Goal: Task Accomplishment & Management: Manage account settings

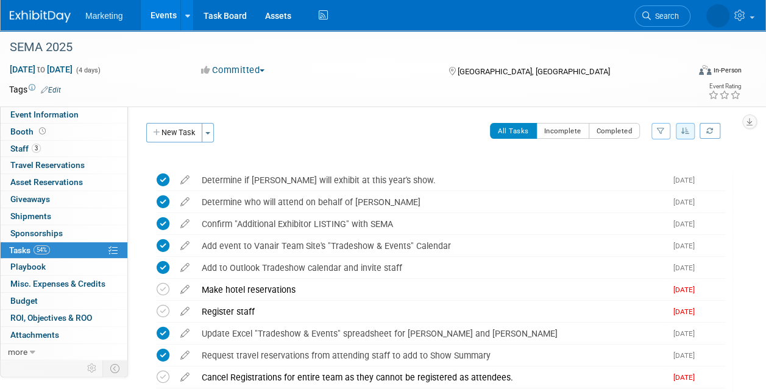
click at [163, 10] on link "Events" at bounding box center [163, 15] width 44 height 30
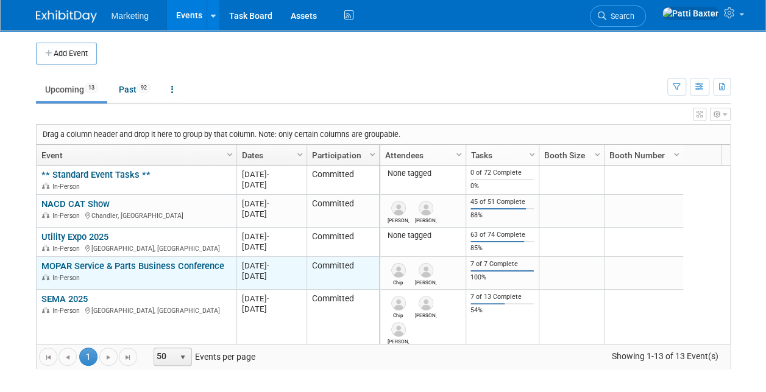
click at [74, 263] on link "MOPAR Service & Parts Business Conference" at bounding box center [132, 266] width 183 height 11
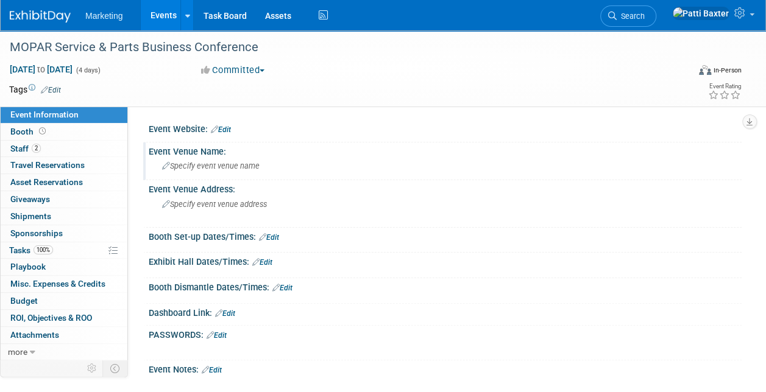
click at [202, 168] on span "Specify event venue name" at bounding box center [210, 165] width 97 height 9
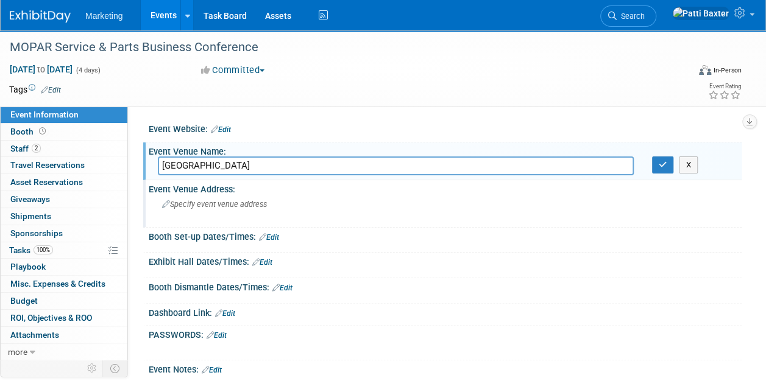
type input "Disney Coronado Springs Resort"
click at [177, 210] on div "Specify event venue address" at bounding box center [272, 209] width 228 height 28
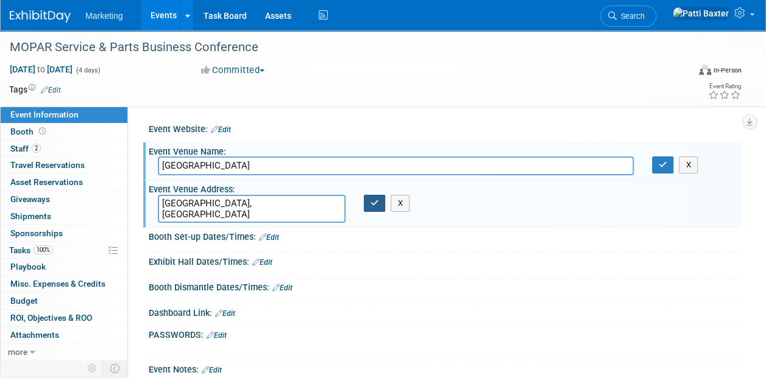
type textarea "Lake Buena Vista, FL"
click at [373, 209] on button "button" at bounding box center [375, 203] width 22 height 17
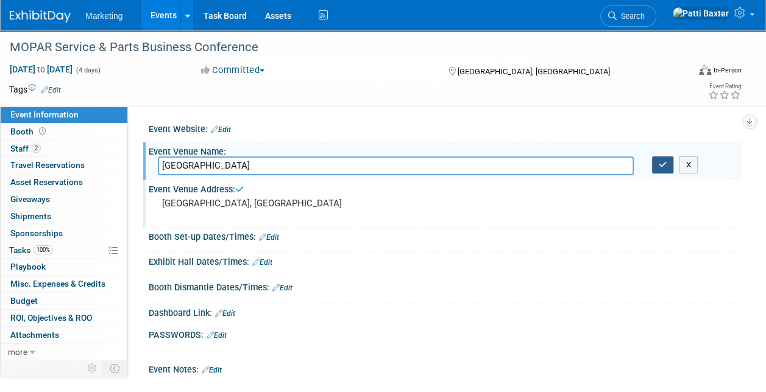
click at [659, 166] on icon "button" at bounding box center [663, 165] width 9 height 8
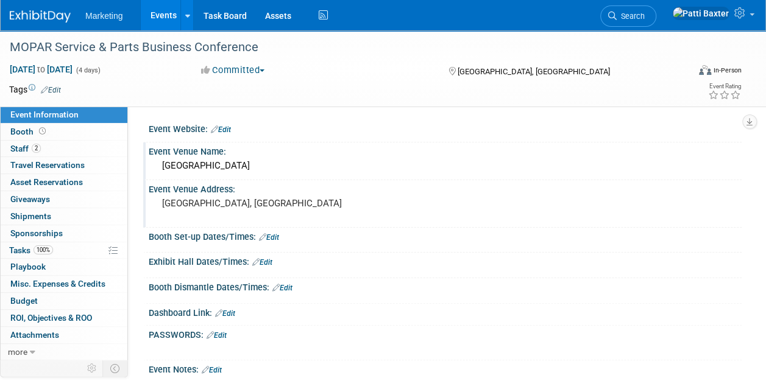
click at [277, 236] on link "Edit" at bounding box center [269, 237] width 20 height 9
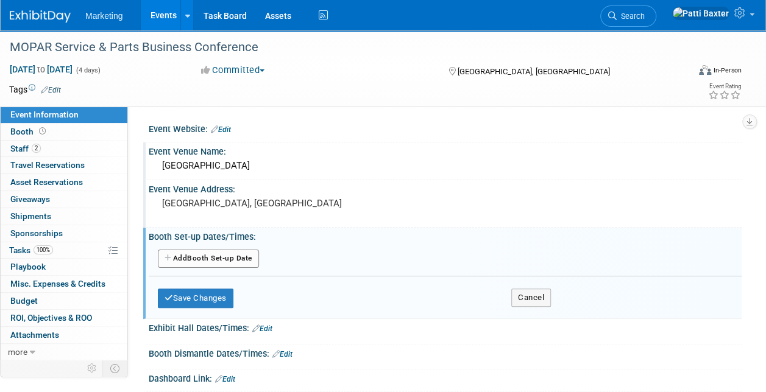
click at [239, 256] on button "Add Another Booth Set-up Date" at bounding box center [208, 259] width 101 height 18
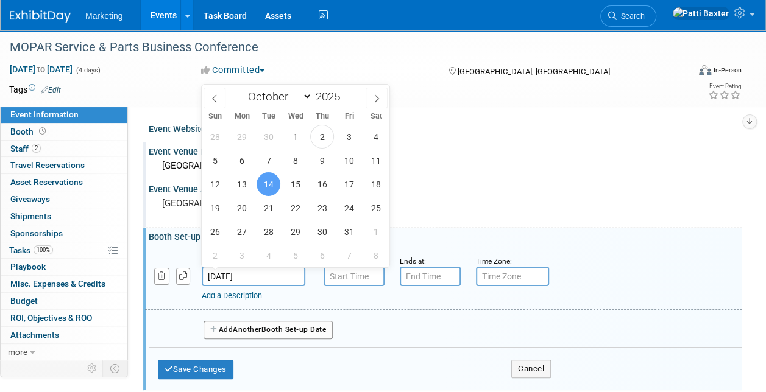
click at [247, 273] on input "[DATE]" at bounding box center [254, 276] width 104 height 19
click at [243, 183] on span "13" at bounding box center [242, 184] width 24 height 24
type input "Oct 13, 2025"
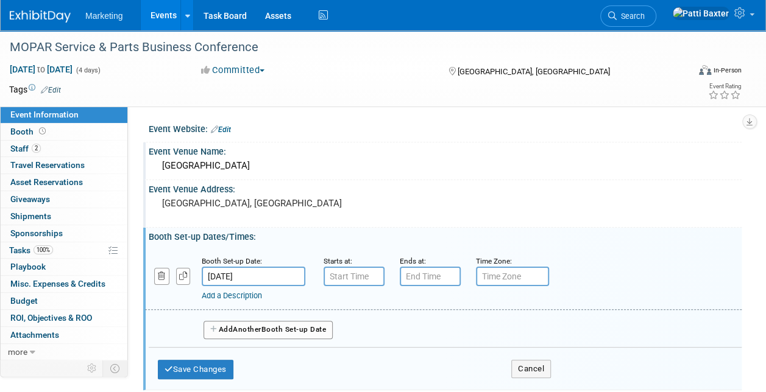
click at [169, 186] on div "Event Venue Address:" at bounding box center [445, 187] width 593 height 15
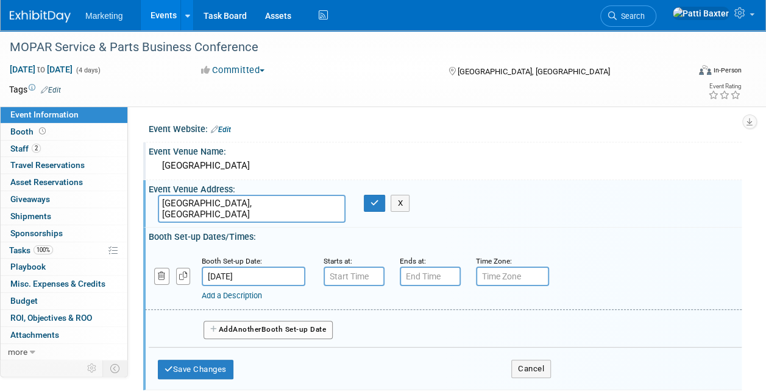
drag, startPoint x: 162, startPoint y: 202, endPoint x: 256, endPoint y: 200, distance: 94.5
click at [256, 200] on textarea "Lake Buena Vista, FL" at bounding box center [252, 209] width 188 height 28
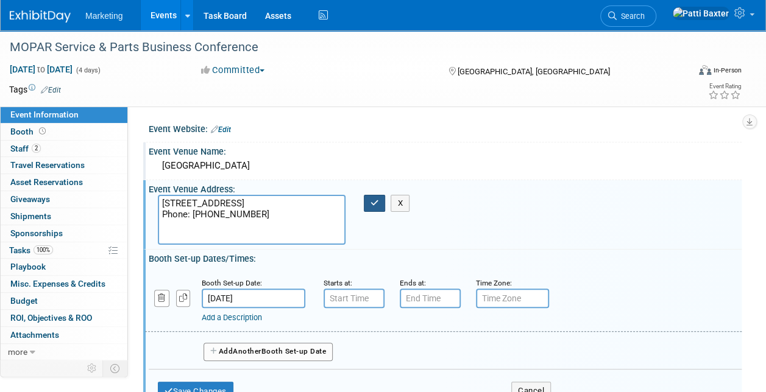
type textarea "1001 West Buena Vista Dr. Lake Buena Vista, FL 32830 Phone: 407-939-1000"
click at [375, 202] on icon "button" at bounding box center [374, 203] width 9 height 8
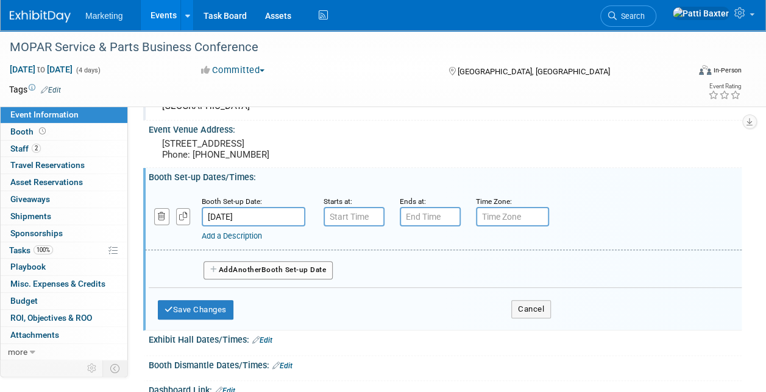
scroll to position [73, 0]
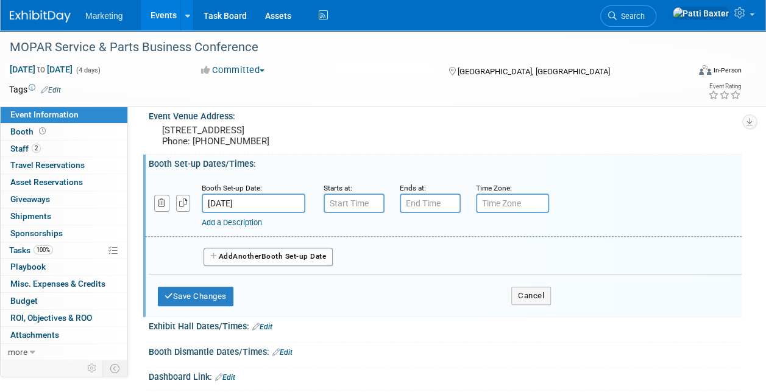
click at [283, 213] on input "Oct 13, 2025" at bounding box center [254, 203] width 104 height 19
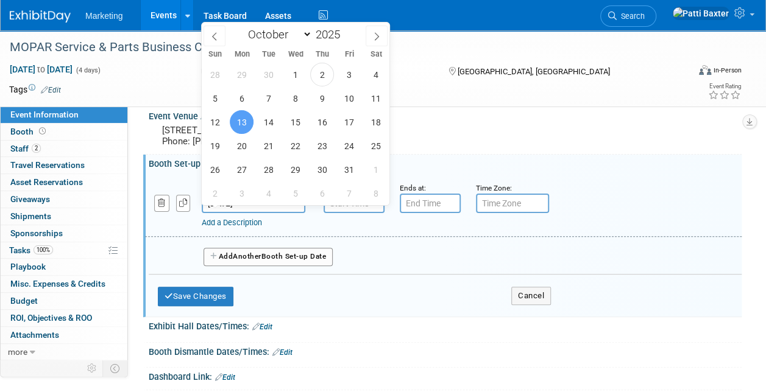
click at [283, 213] on input "Oct 13, 2025" at bounding box center [254, 203] width 104 height 19
drag, startPoint x: 283, startPoint y: 218, endPoint x: 267, endPoint y: 119, distance: 100.0
click at [267, 119] on span "14" at bounding box center [268, 122] width 24 height 24
type input "[DATE]"
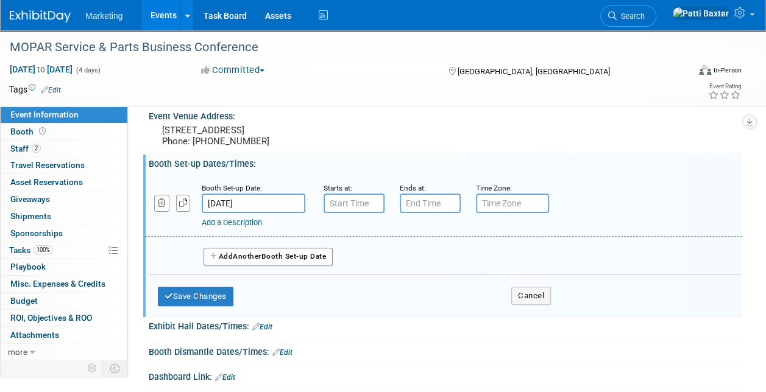
click at [267, 331] on link "Edit" at bounding box center [262, 327] width 20 height 9
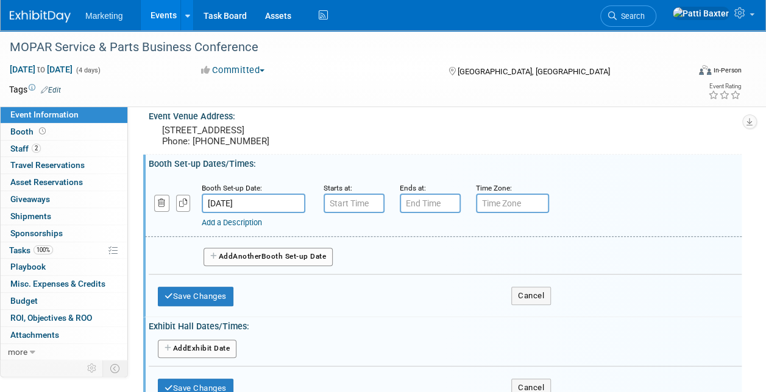
click at [216, 357] on button "Add Another Exhibit Date" at bounding box center [197, 349] width 79 height 18
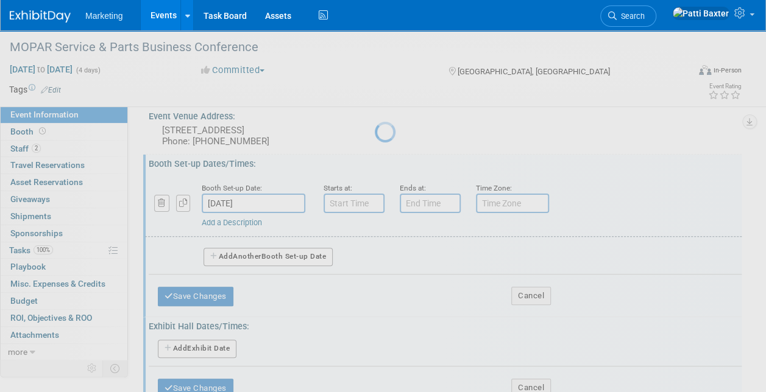
select select "9"
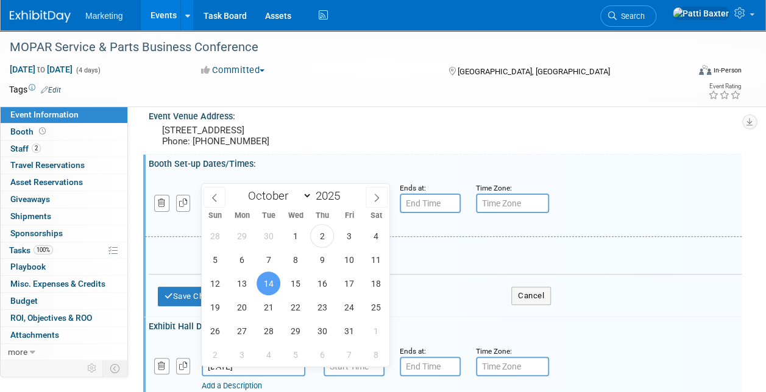
click at [246, 373] on input "[DATE]" at bounding box center [254, 366] width 104 height 19
click at [297, 281] on span "15" at bounding box center [295, 284] width 24 height 24
type input "Oct 15, 2025"
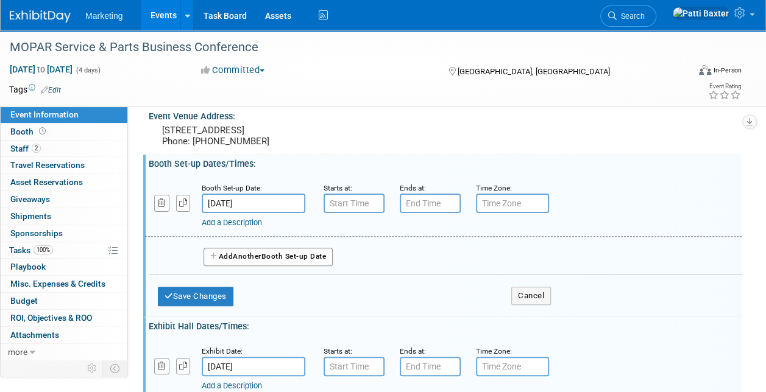
click at [297, 275] on div "Add Another Booth Set-up Date" at bounding box center [445, 256] width 593 height 38
click at [352, 370] on input "7:00 AM" at bounding box center [353, 366] width 61 height 19
click at [335, 376] on input "7:00 AM" at bounding box center [353, 366] width 61 height 19
type input "9:00 AM"
click at [409, 373] on input "7:00 PM" at bounding box center [430, 366] width 61 height 19
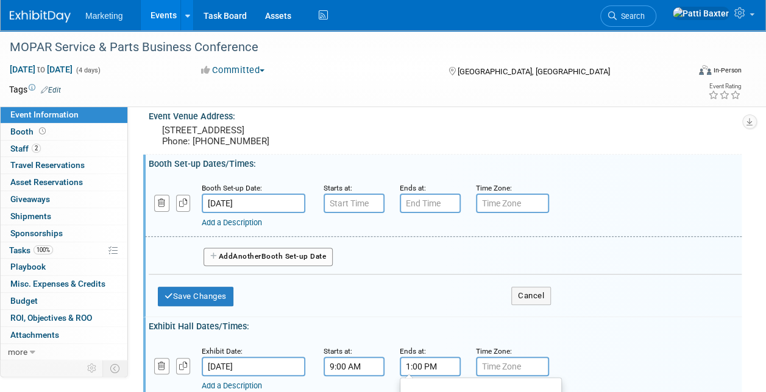
type input "12:00 PM"
type input "3"
click at [422, 370] on input "12:30" at bounding box center [430, 366] width 61 height 19
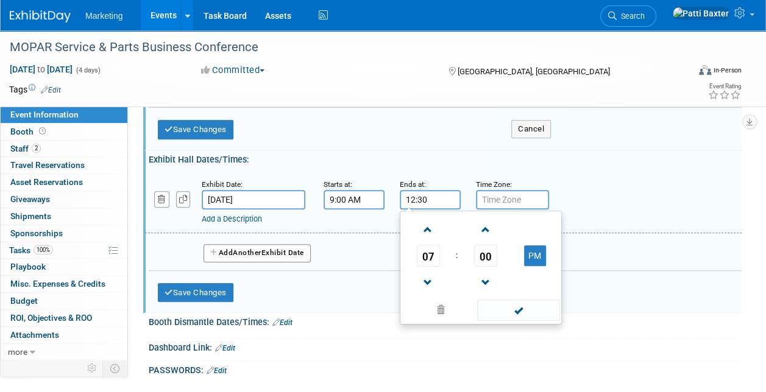
scroll to position [255, 0]
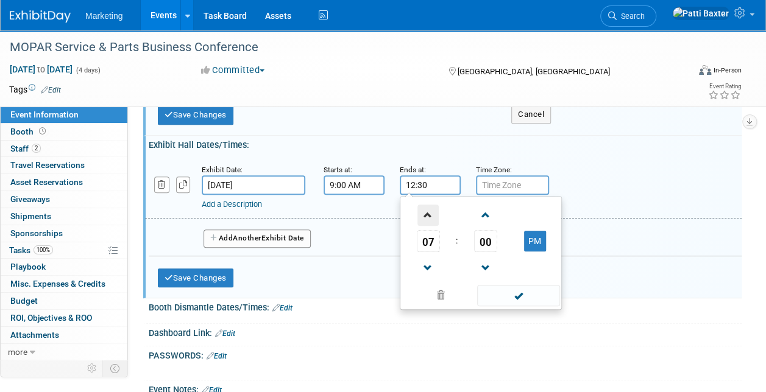
click at [430, 225] on span at bounding box center [427, 215] width 21 height 21
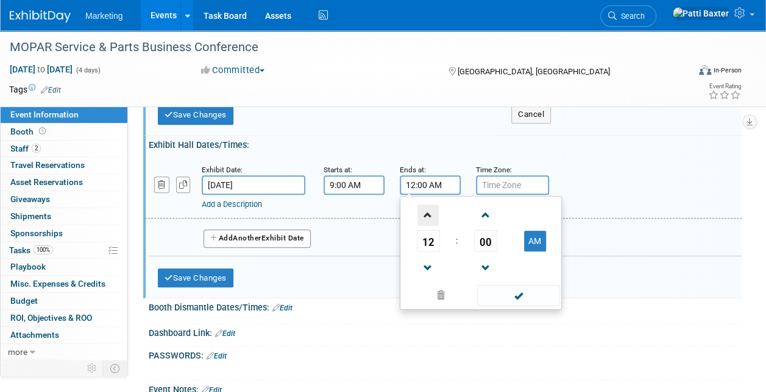
click at [430, 225] on span at bounding box center [427, 215] width 21 height 21
click at [532, 252] on td "AM" at bounding box center [535, 241] width 48 height 22
click at [535, 248] on button "AM" at bounding box center [535, 241] width 22 height 21
click at [425, 278] on span at bounding box center [427, 268] width 21 height 21
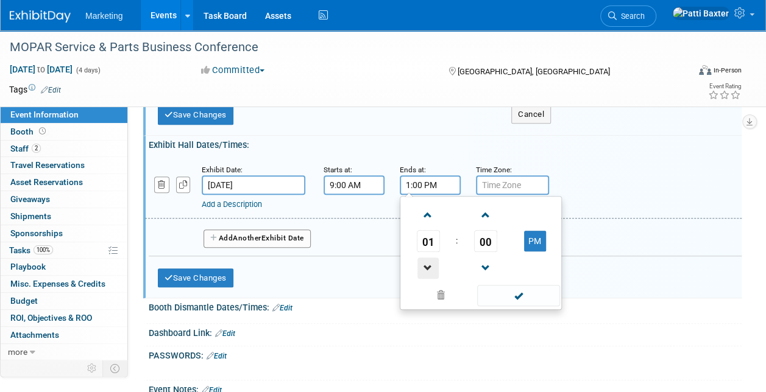
click at [425, 278] on span at bounding box center [427, 268] width 21 height 21
click at [482, 226] on span at bounding box center [485, 215] width 21 height 21
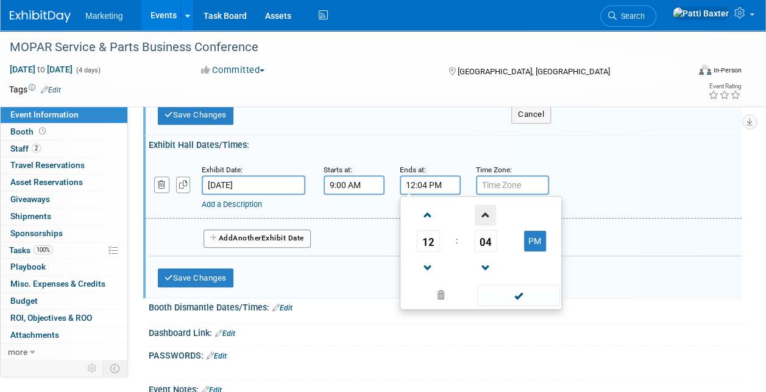
click at [482, 226] on span at bounding box center [485, 215] width 21 height 21
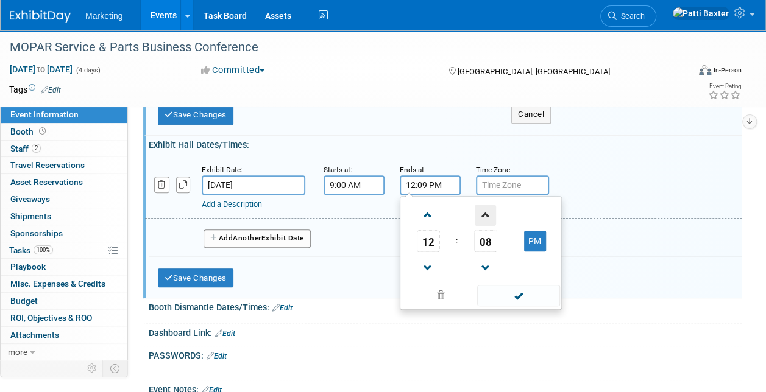
click at [482, 226] on span at bounding box center [485, 215] width 21 height 21
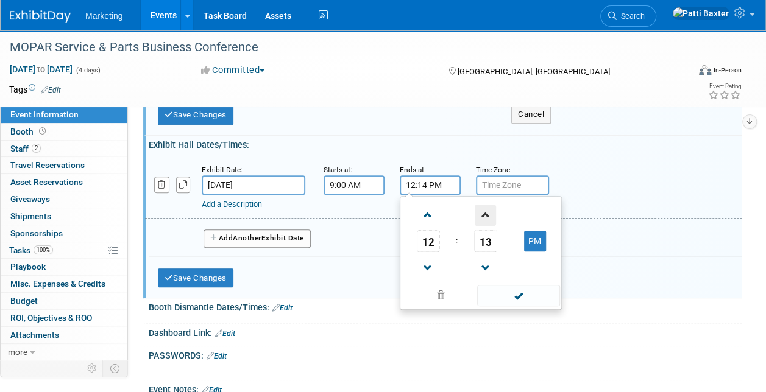
click at [482, 226] on span at bounding box center [485, 215] width 21 height 21
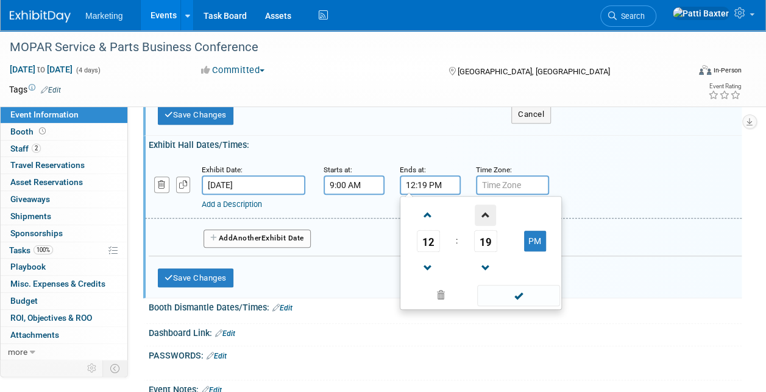
click at [482, 226] on span at bounding box center [485, 215] width 21 height 21
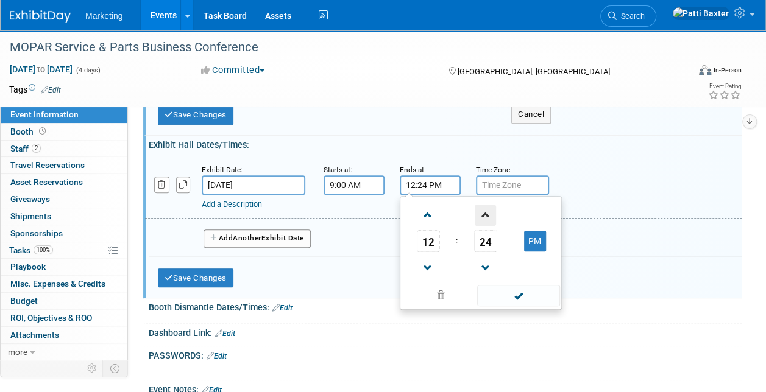
click at [482, 226] on span at bounding box center [485, 215] width 21 height 21
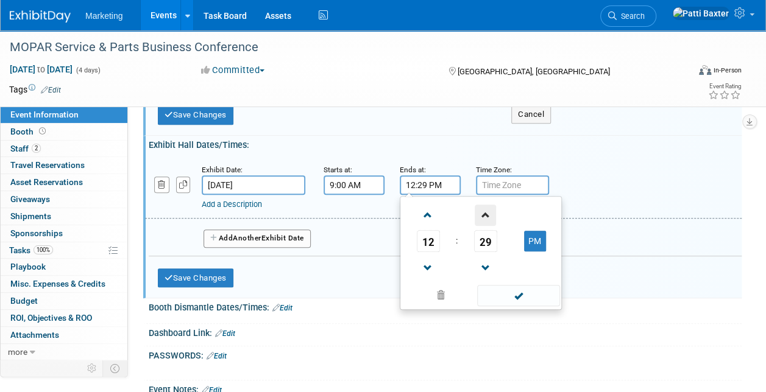
click at [482, 226] on span at bounding box center [485, 215] width 21 height 21
click at [522, 304] on span at bounding box center [518, 295] width 82 height 21
type input "12:30 PM"
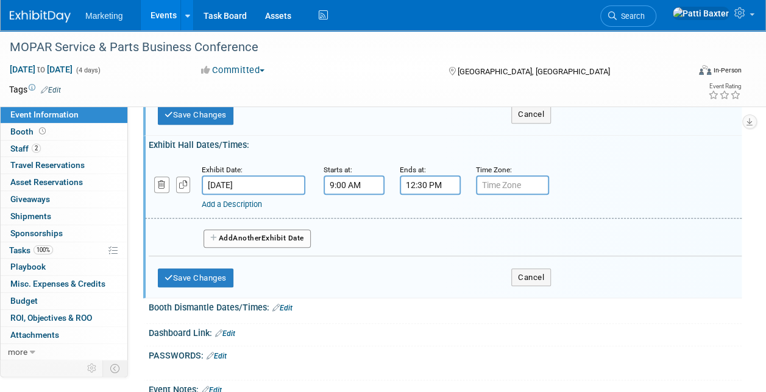
click at [282, 248] on button "Add Another Exhibit Date" at bounding box center [256, 239] width 107 height 18
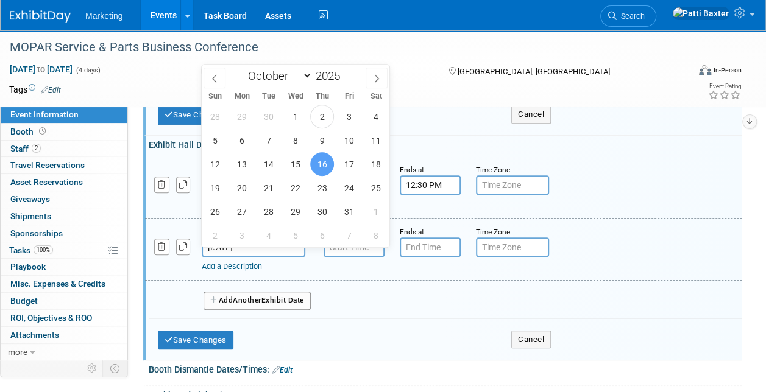
click at [229, 253] on input "Oct 16, 2025" at bounding box center [254, 247] width 104 height 19
click at [291, 164] on span "15" at bounding box center [295, 164] width 24 height 24
type input "Oct 15, 2025"
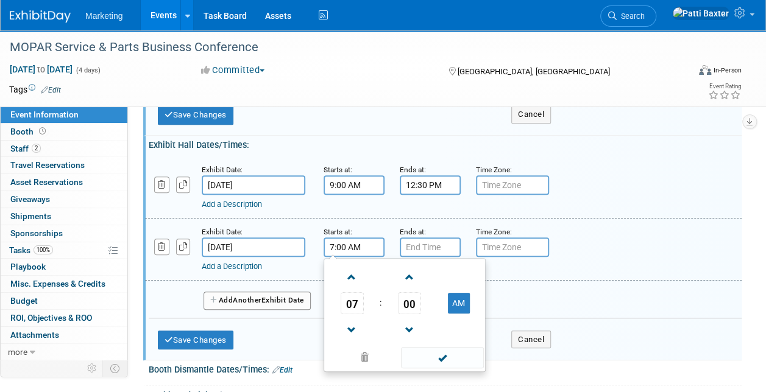
click at [345, 257] on input "7:00 AM" at bounding box center [353, 247] width 61 height 19
click at [456, 304] on button "AM" at bounding box center [459, 303] width 22 height 21
click at [350, 334] on span at bounding box center [351, 330] width 21 height 21
type input "5:00 PM"
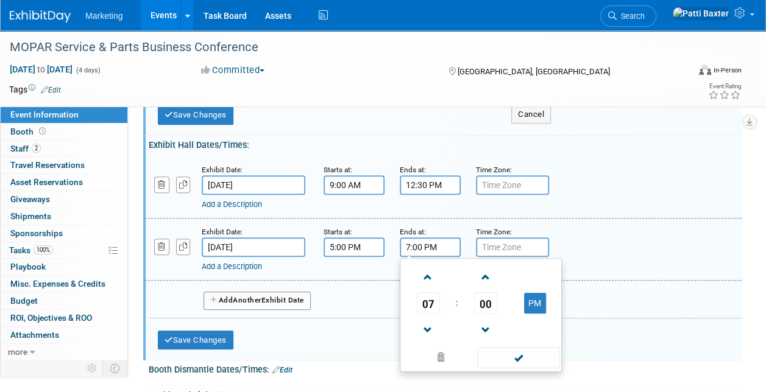
click at [417, 251] on input "7:00 PM" at bounding box center [430, 247] width 61 height 19
click at [429, 284] on span at bounding box center [427, 277] width 21 height 21
click at [486, 334] on span at bounding box center [485, 330] width 21 height 21
click at [484, 286] on span at bounding box center [485, 277] width 21 height 21
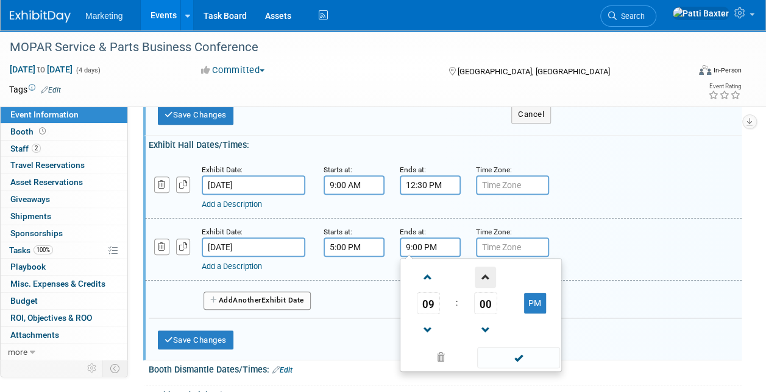
click at [484, 286] on span at bounding box center [485, 277] width 21 height 21
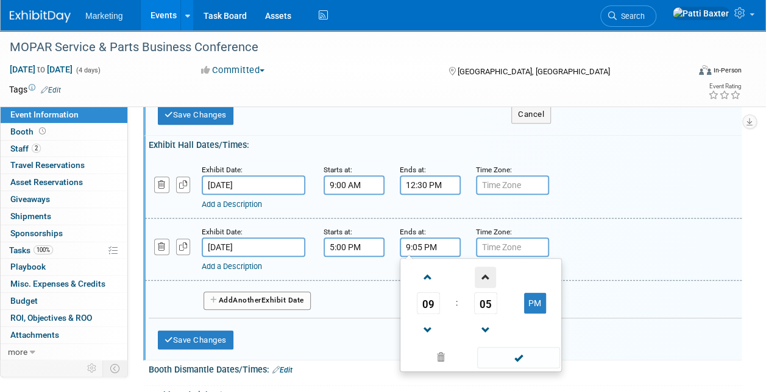
click at [484, 286] on span at bounding box center [485, 277] width 21 height 21
drag, startPoint x: 487, startPoint y: 297, endPoint x: 485, endPoint y: 277, distance: 20.8
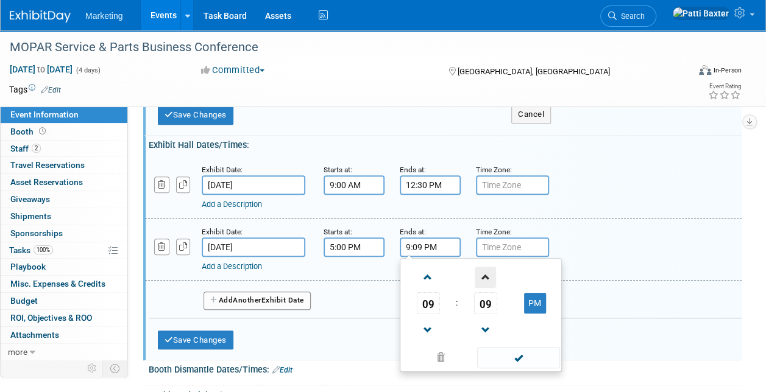
click at [485, 277] on link at bounding box center [485, 276] width 23 height 31
click at [485, 277] on span at bounding box center [485, 277] width 21 height 21
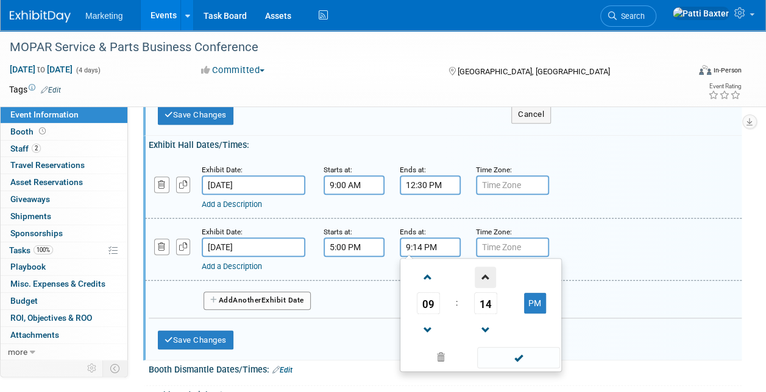
click at [485, 277] on span at bounding box center [485, 277] width 21 height 21
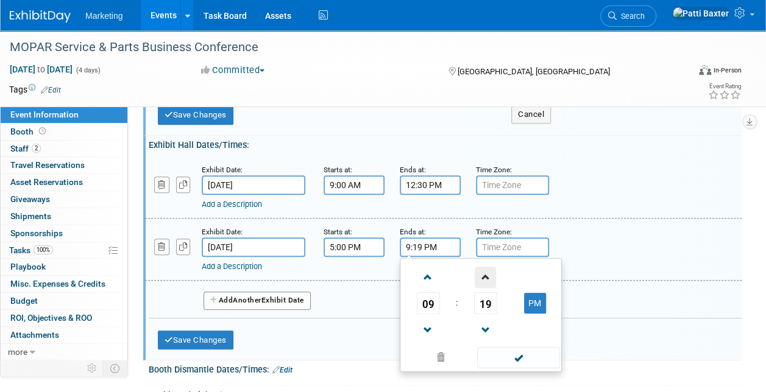
click at [485, 277] on span at bounding box center [485, 277] width 21 height 21
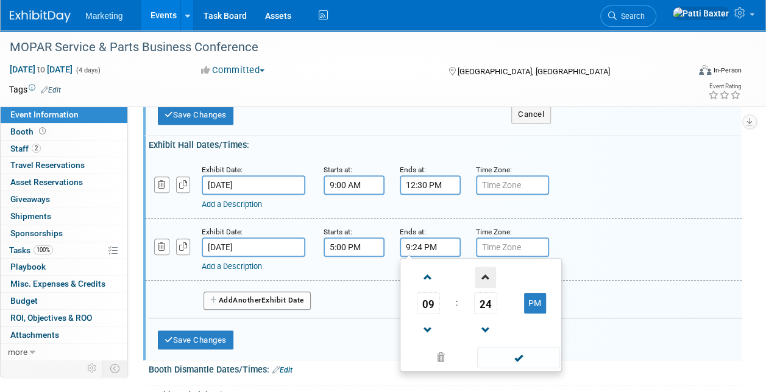
click at [485, 277] on span at bounding box center [485, 277] width 21 height 21
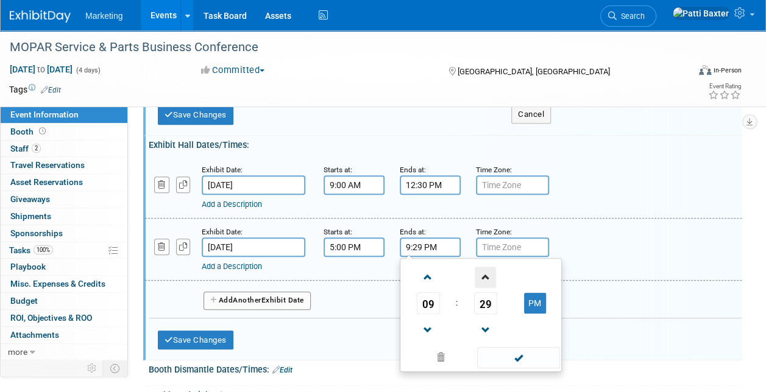
click at [485, 277] on span at bounding box center [485, 277] width 21 height 21
type input "9:31 PM"
click at [527, 365] on span at bounding box center [518, 357] width 82 height 21
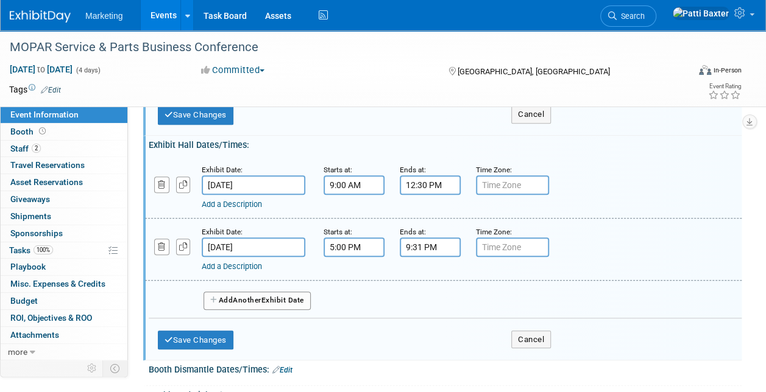
click at [289, 307] on button "Add Another Exhibit Date" at bounding box center [256, 301] width 107 height 18
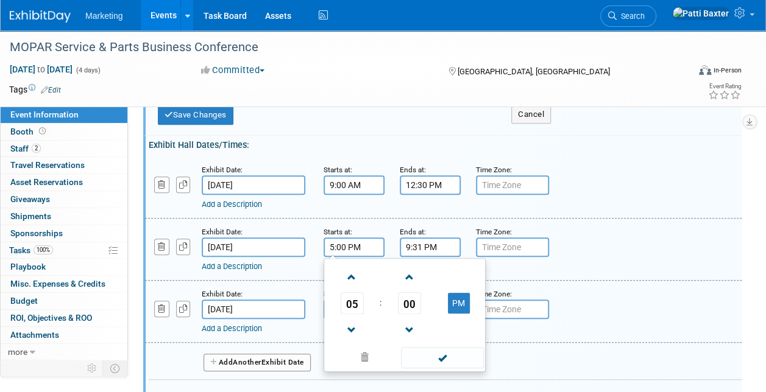
click at [339, 257] on input "5:00 PM" at bounding box center [353, 247] width 61 height 19
type input "5:30 PM"
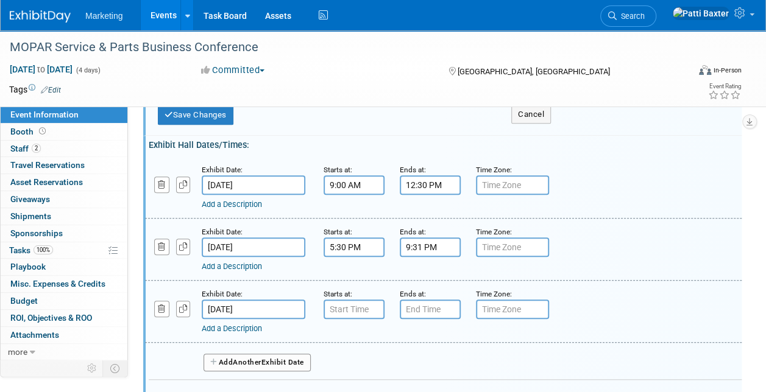
click at [261, 343] on div "Exhibit Date: Oct 16, 2025 Starts at: Ends at: Time Zone: Apply to all Add a De…" at bounding box center [443, 312] width 596 height 62
click at [205, 120] on button "Save Changes" at bounding box center [196, 114] width 76 height 19
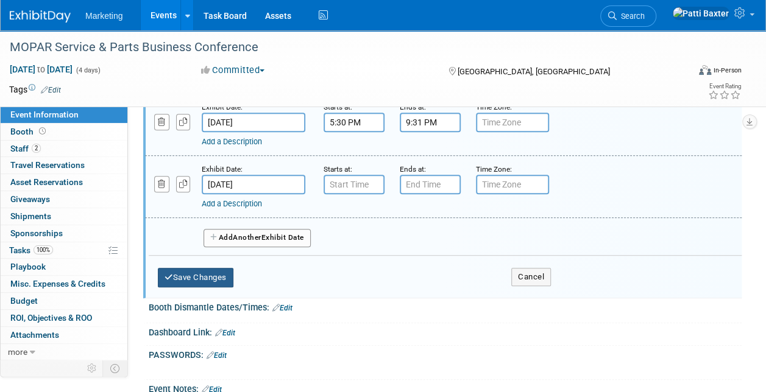
click at [211, 281] on button "Save Changes" at bounding box center [196, 277] width 76 height 19
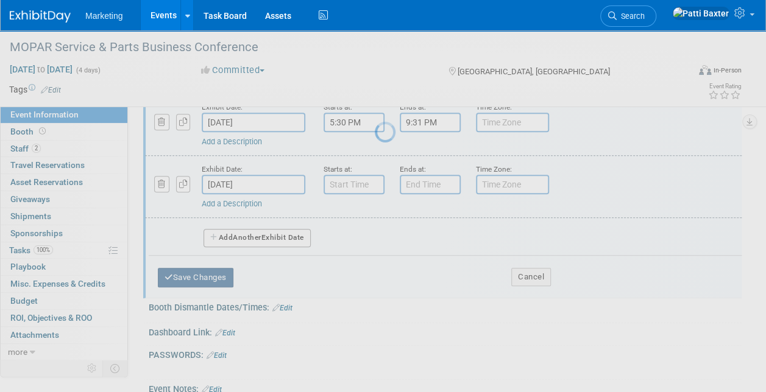
scroll to position [228, 0]
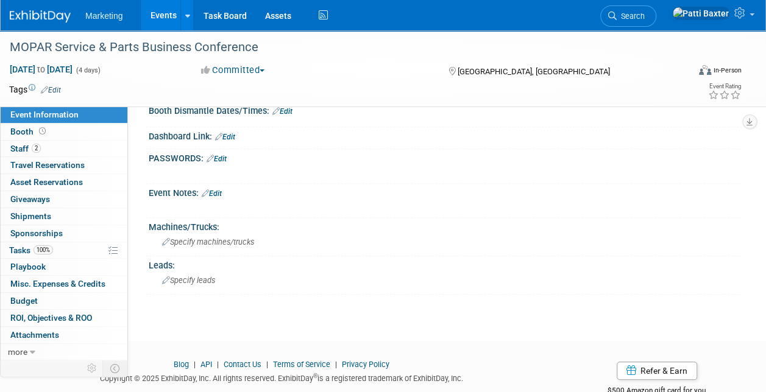
click at [535, 179] on div at bounding box center [391, 173] width 465 height 12
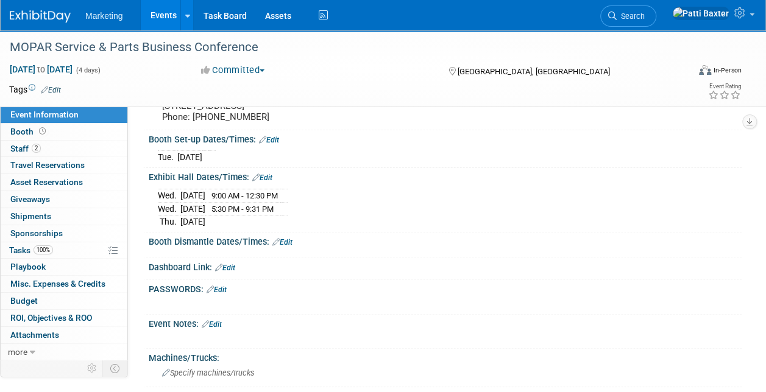
scroll to position [94, 0]
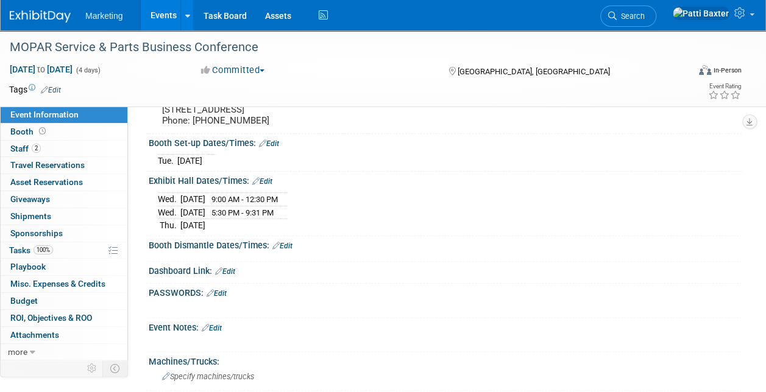
click at [231, 276] on link "Edit" at bounding box center [225, 271] width 20 height 9
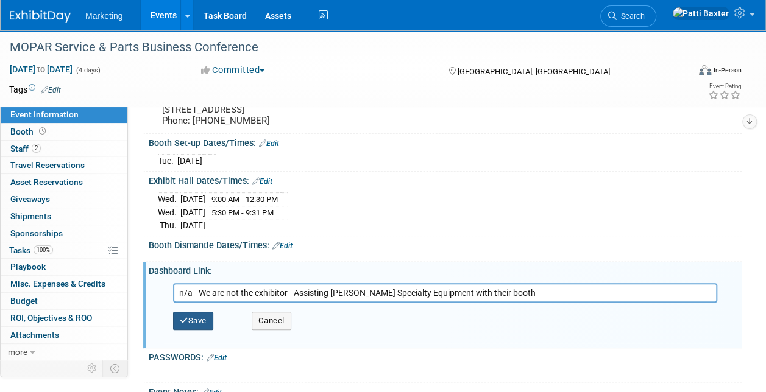
type input "n/a - We are not the exhibitor - Assisting BUSH Specialty Equipment with their …"
click at [191, 330] on button "Save" at bounding box center [193, 321] width 40 height 18
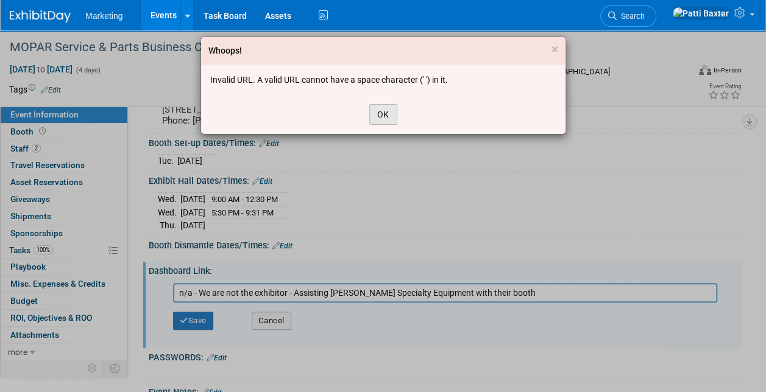
click at [383, 112] on button "OK" at bounding box center [383, 114] width 28 height 21
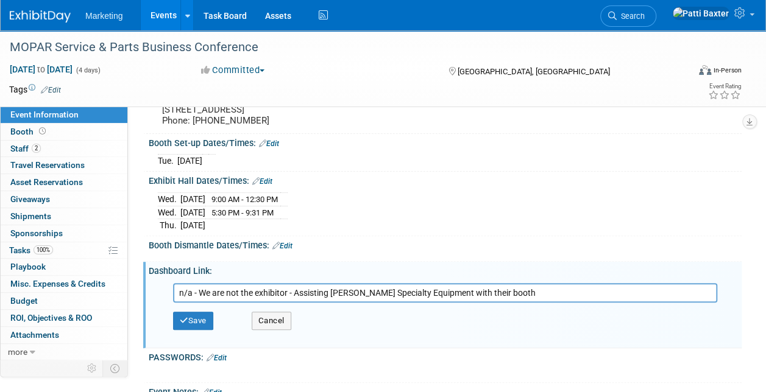
drag, startPoint x: 504, startPoint y: 300, endPoint x: 160, endPoint y: 297, distance: 344.8
click at [160, 297] on div "n/a - We are not the exhibitor - Assisting BUSH Specialty Equipment with their …" at bounding box center [445, 310] width 574 height 68
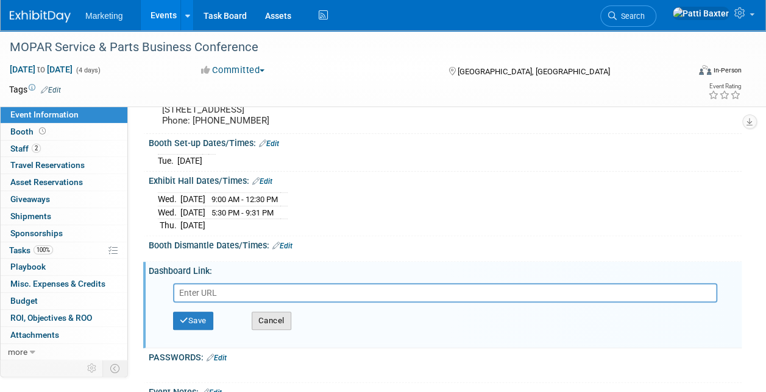
click at [272, 328] on button "Cancel" at bounding box center [272, 321] width 40 height 18
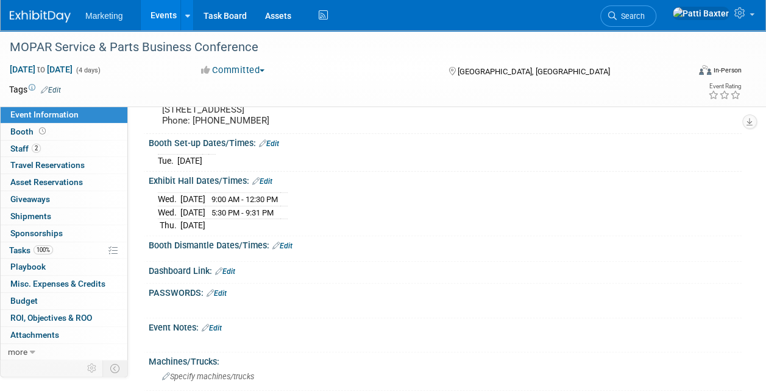
click at [215, 333] on link "Edit" at bounding box center [212, 328] width 20 height 9
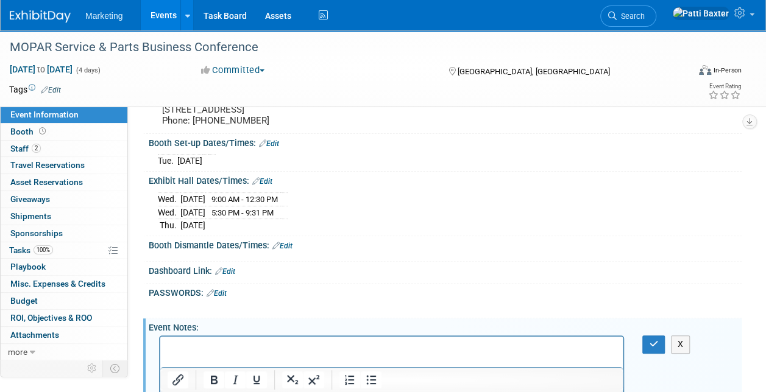
scroll to position [0, 0]
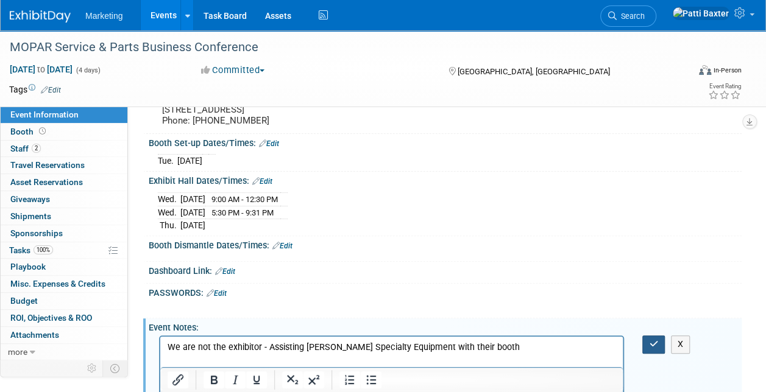
click at [655, 348] on icon "button" at bounding box center [653, 344] width 9 height 9
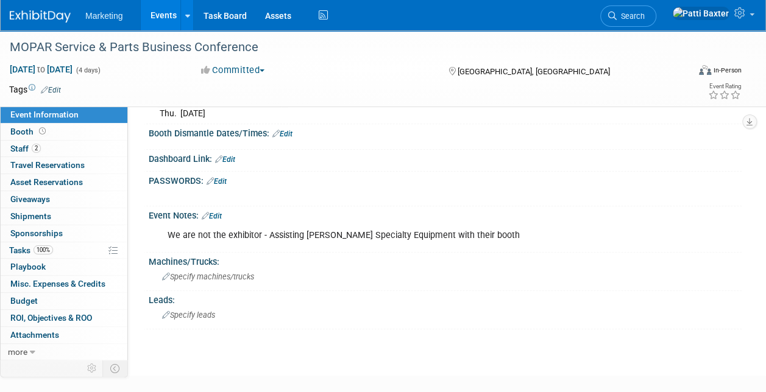
scroll to position [208, 0]
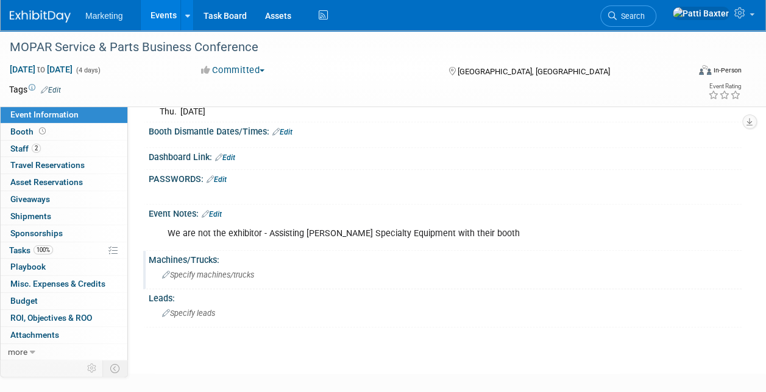
click at [178, 280] on span "Specify machines/trucks" at bounding box center [208, 274] width 92 height 9
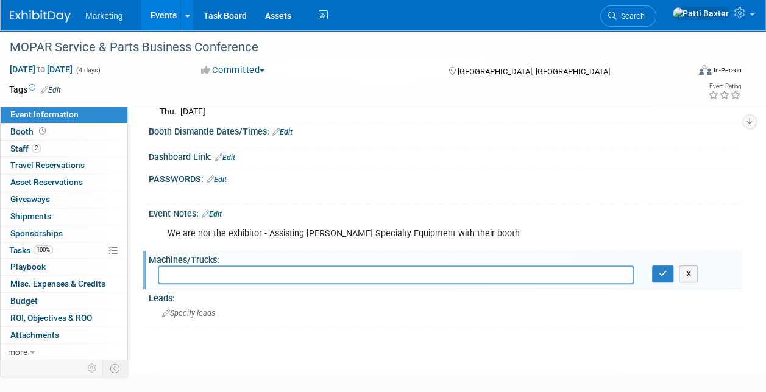
click at [178, 282] on input "text" at bounding box center [396, 275] width 476 height 19
type input "EPEQ installed in their Demo Van"
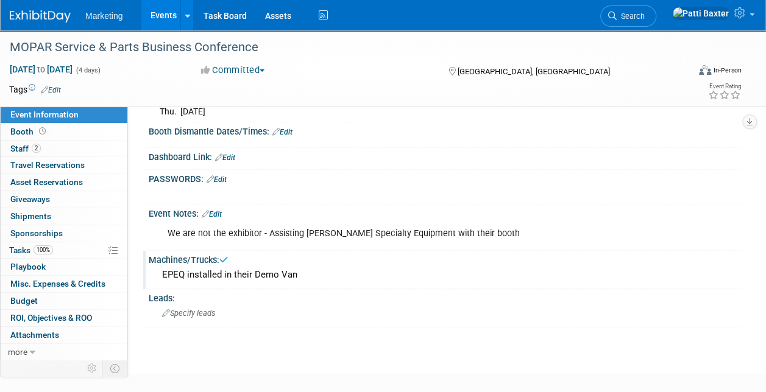
click at [298, 281] on div "EPEQ installed in their Demo Van" at bounding box center [445, 275] width 574 height 19
drag, startPoint x: 258, startPoint y: 280, endPoint x: 311, endPoint y: 277, distance: 53.1
click at [311, 277] on div "EPEQ installed in their Demo Van" at bounding box center [445, 275] width 574 height 19
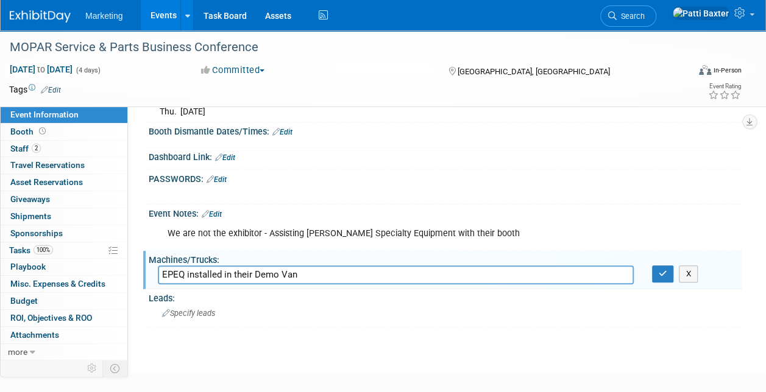
click at [311, 277] on input "EPEQ installed in their Demo Van" at bounding box center [396, 275] width 476 height 19
click at [314, 280] on input "EPEQ installed in their Demo Van" at bounding box center [396, 275] width 476 height 19
type input "EPEQ installed in their Demo Van and Jump Packs (5,000 and 2,500)"
click at [656, 283] on button "button" at bounding box center [663, 274] width 22 height 17
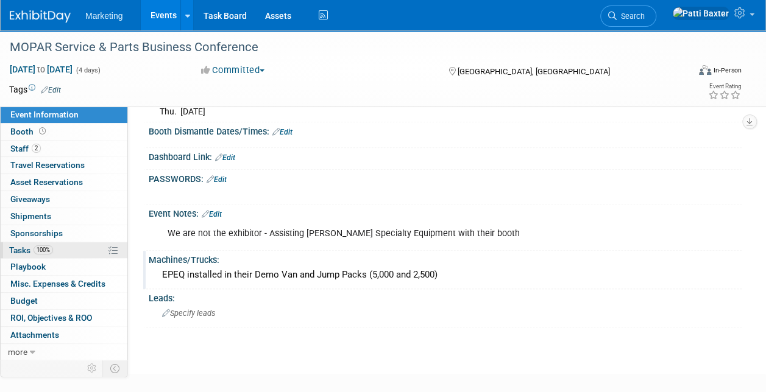
click at [30, 246] on span "Tasks 100%" at bounding box center [31, 251] width 44 height 10
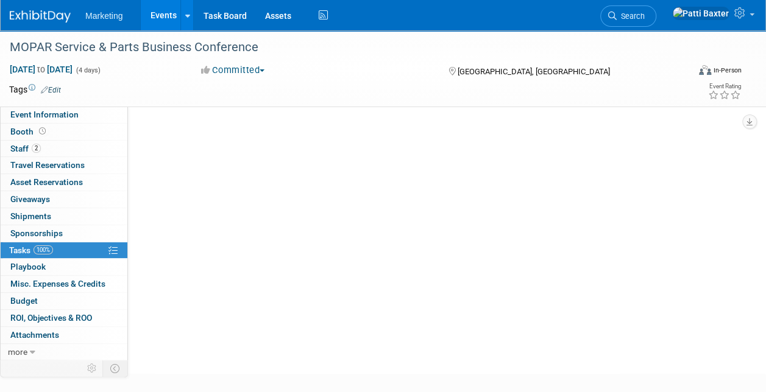
scroll to position [0, 0]
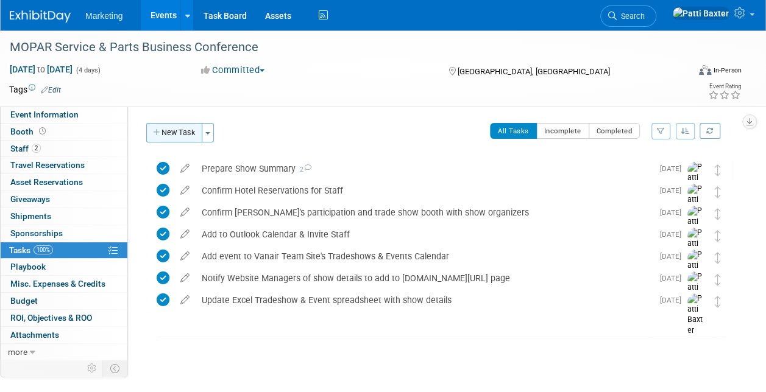
click at [188, 129] on button "New Task" at bounding box center [174, 132] width 56 height 19
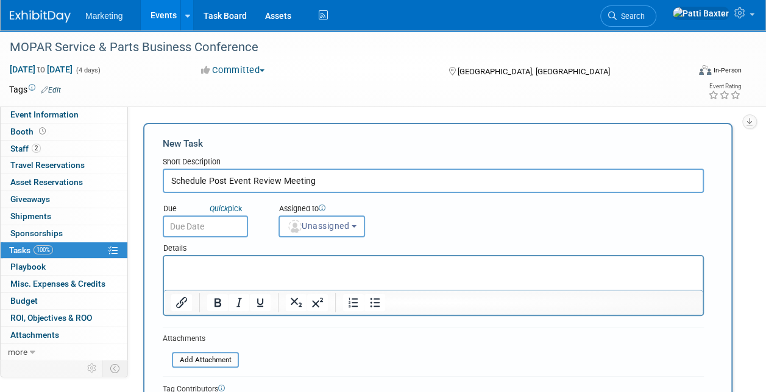
type input "Schedule Post Event Review Meeting"
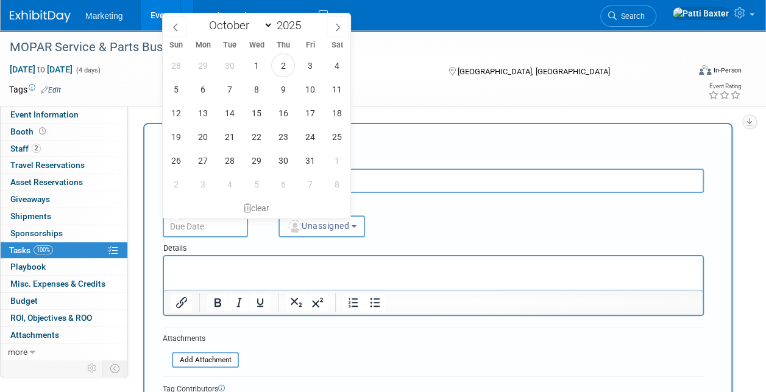
click at [177, 222] on input "text" at bounding box center [205, 227] width 85 height 22
click at [231, 160] on span "28" at bounding box center [229, 161] width 24 height 24
type input "Oct 28, 2025"
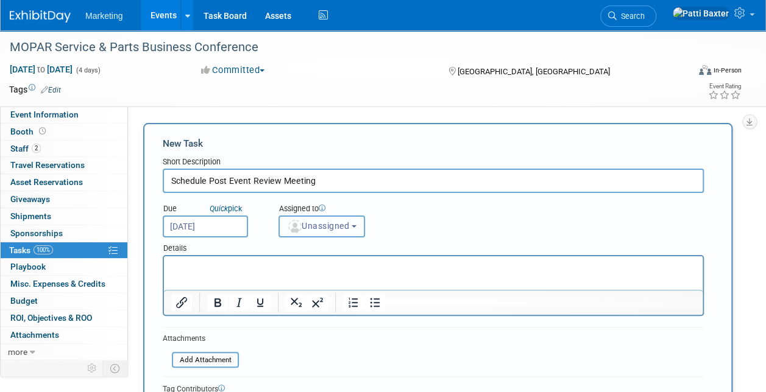
click at [331, 219] on button "Unassigned" at bounding box center [321, 227] width 87 height 22
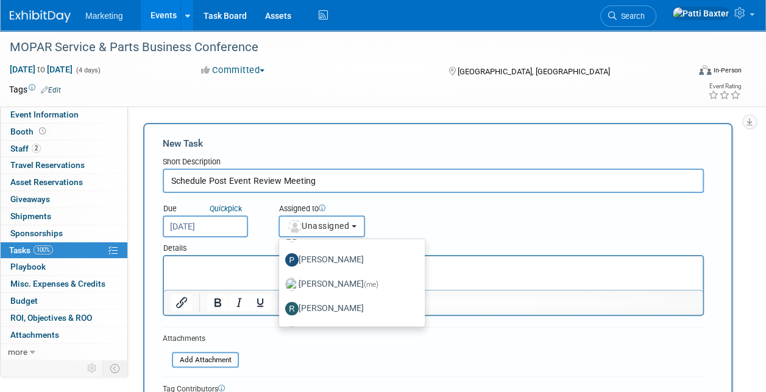
scroll to position [175, 0]
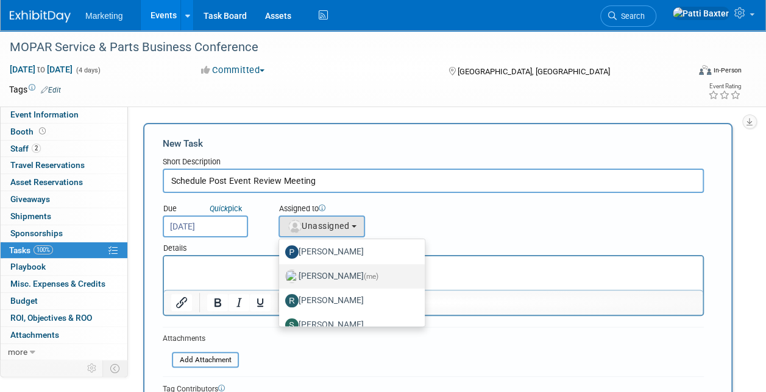
click at [341, 275] on label "Patti Baxter (me)" at bounding box center [348, 276] width 127 height 19
click at [281, 275] on input "Patti Baxter (me)" at bounding box center [277, 275] width 8 height 8
select select "6f109a00-a34b-4dd3-8e45-969d18b3def7"
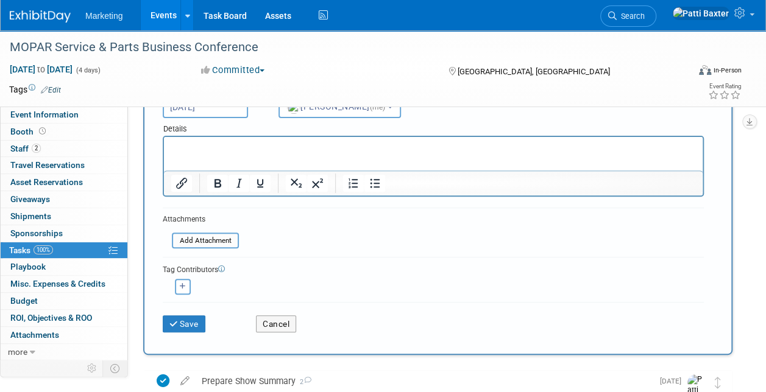
scroll to position [126, 0]
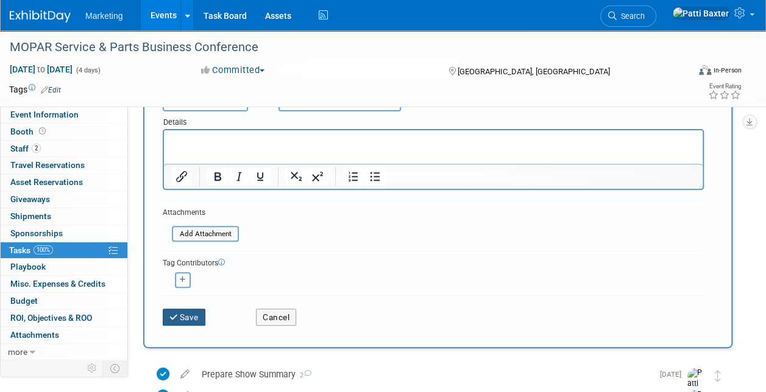
click at [191, 310] on button "Save" at bounding box center [184, 317] width 43 height 17
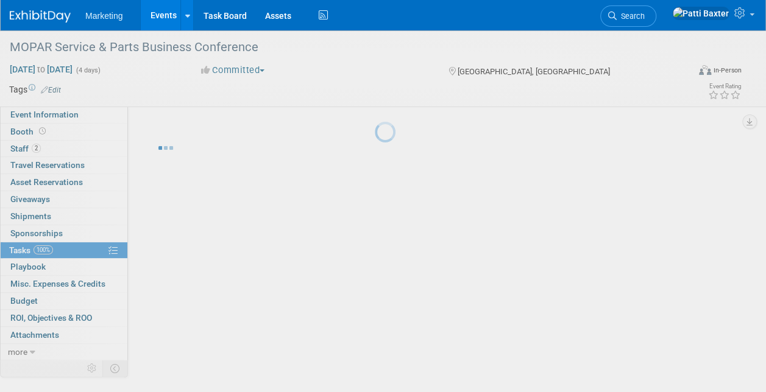
scroll to position [0, 0]
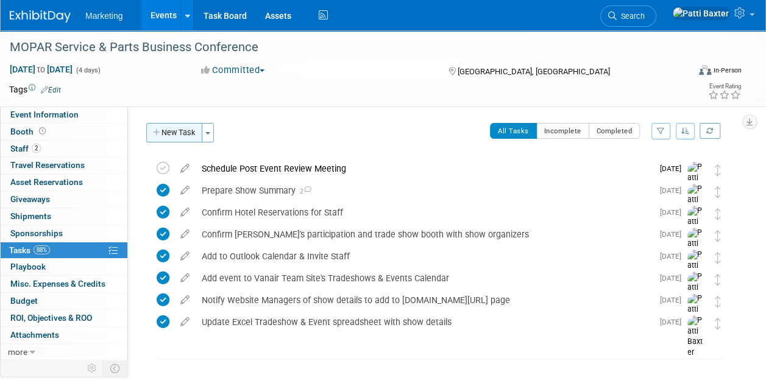
click at [183, 129] on button "New Task" at bounding box center [174, 132] width 56 height 19
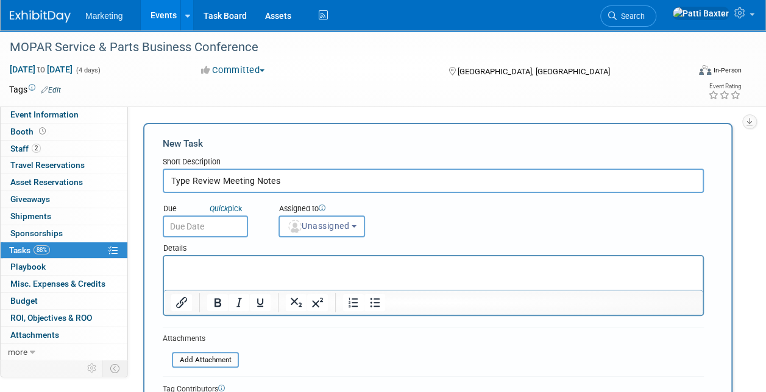
type input "Type Review Meeting Notes"
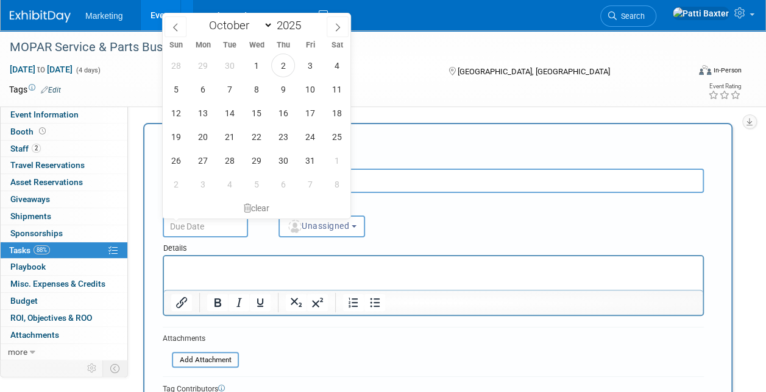
click at [190, 222] on input "text" at bounding box center [205, 227] width 85 height 22
click at [316, 160] on span "31" at bounding box center [310, 161] width 24 height 24
type input "Oct 31, 2025"
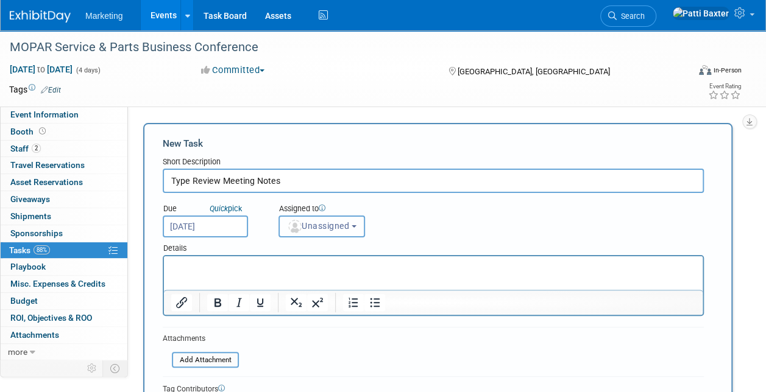
click at [330, 222] on span "Unassigned" at bounding box center [318, 226] width 62 height 10
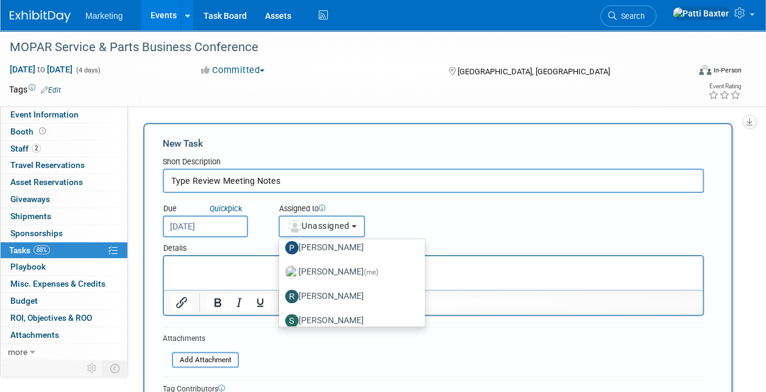
scroll to position [186, 0]
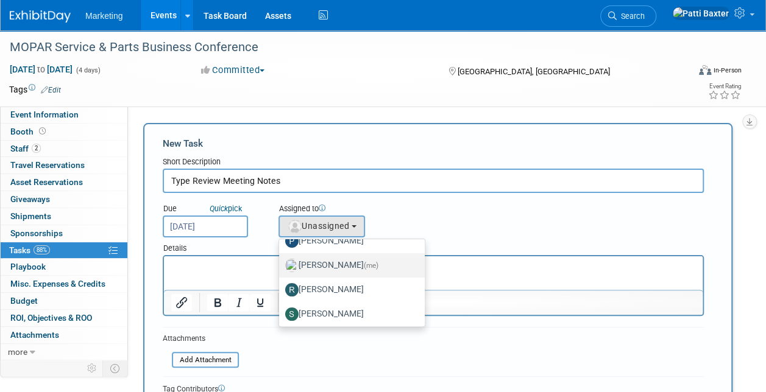
click at [350, 260] on label "Patti Baxter (me)" at bounding box center [348, 265] width 127 height 19
click at [281, 260] on input "Patti Baxter (me)" at bounding box center [277, 264] width 8 height 8
select select "6f109a00-a34b-4dd3-8e45-969d18b3def7"
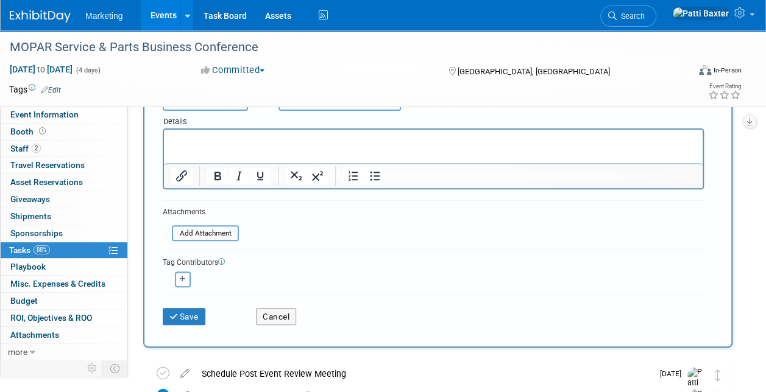
scroll to position [130, 0]
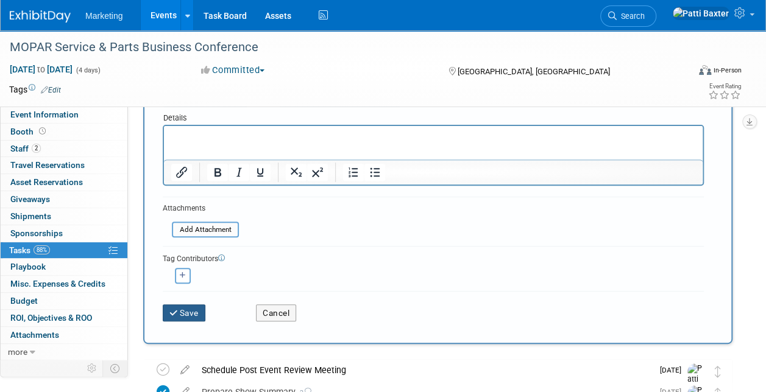
click at [178, 310] on icon "submit" at bounding box center [174, 313] width 10 height 9
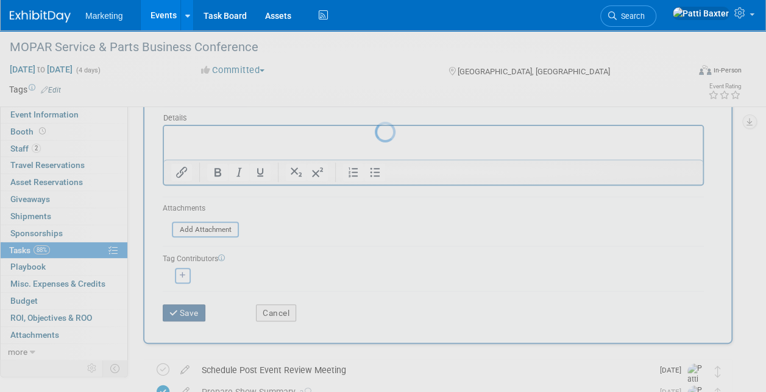
scroll to position [0, 0]
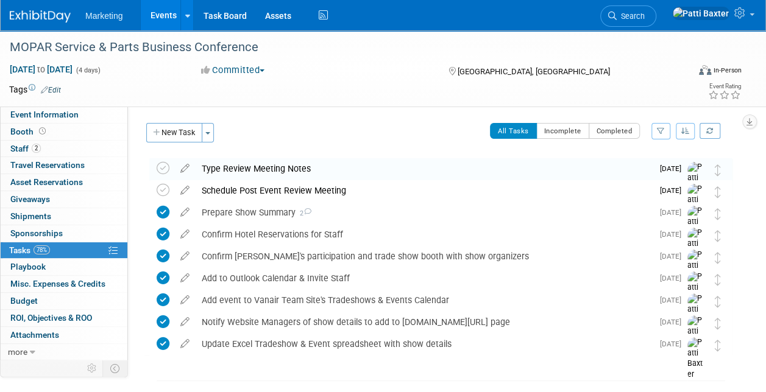
click at [683, 129] on icon "button" at bounding box center [685, 130] width 9 height 7
click at [646, 188] on link "By Due Date" at bounding box center [650, 186] width 87 height 17
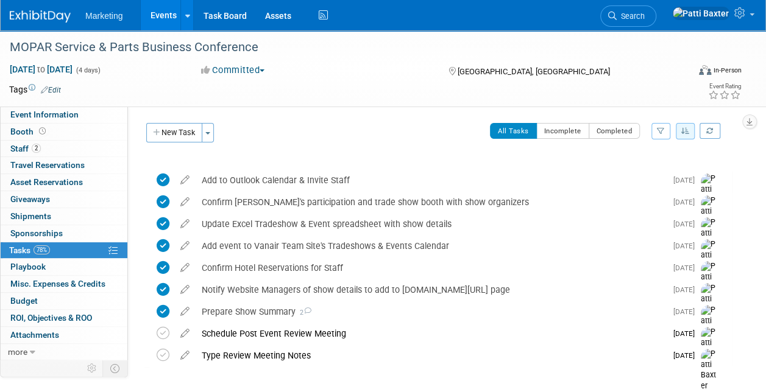
click at [160, 15] on link "Events" at bounding box center [163, 15] width 44 height 30
